Goal: Find specific page/section: Find specific page/section

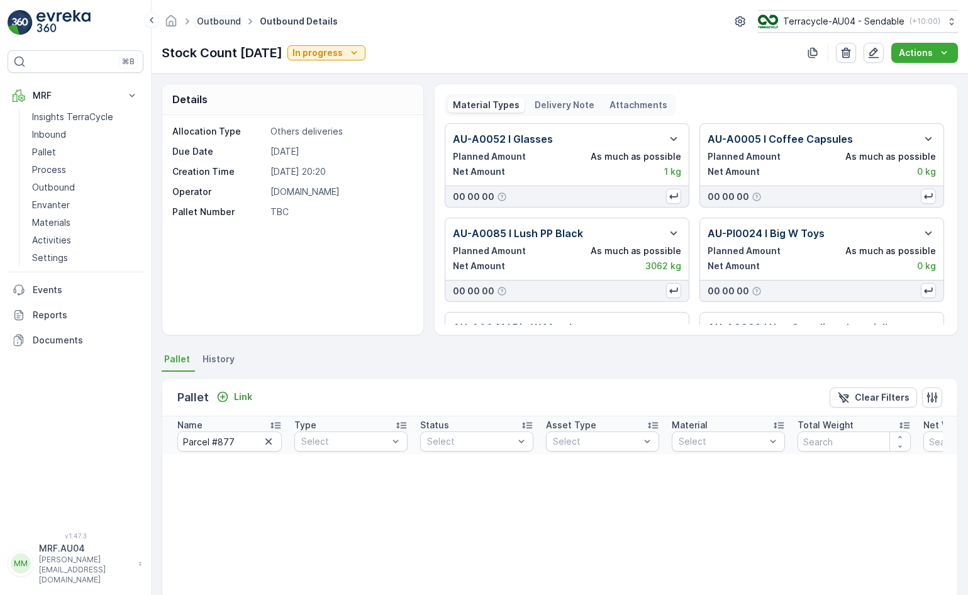
click at [209, 23] on link "Outbound" at bounding box center [219, 21] width 44 height 11
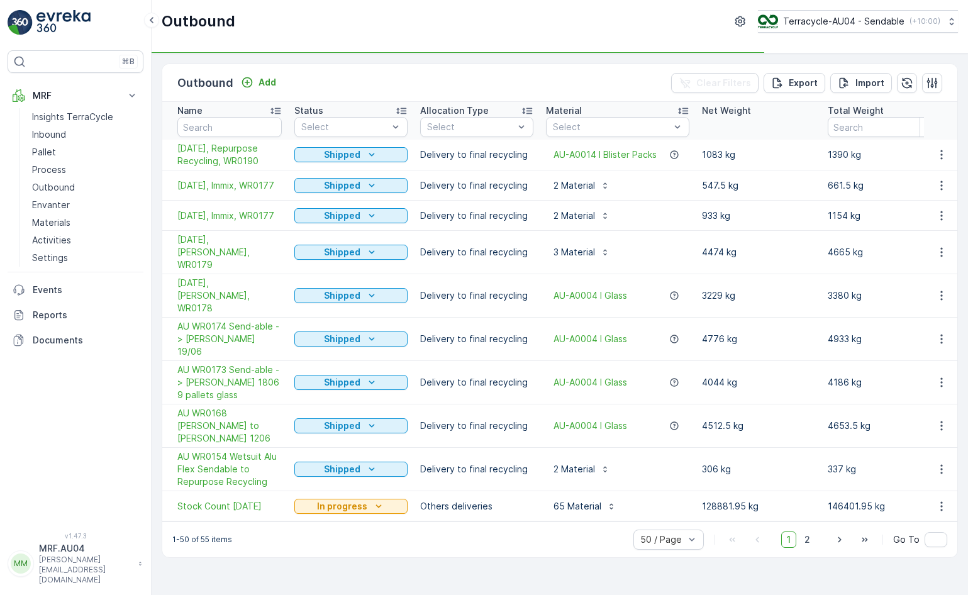
drag, startPoint x: 233, startPoint y: 19, endPoint x: 263, endPoint y: 36, distance: 34.4
click at [263, 36] on div "Outbound Terracycle-AU04 - Sendable ( +10:00 )" at bounding box center [560, 26] width 816 height 53
